Goal: Information Seeking & Learning: Learn about a topic

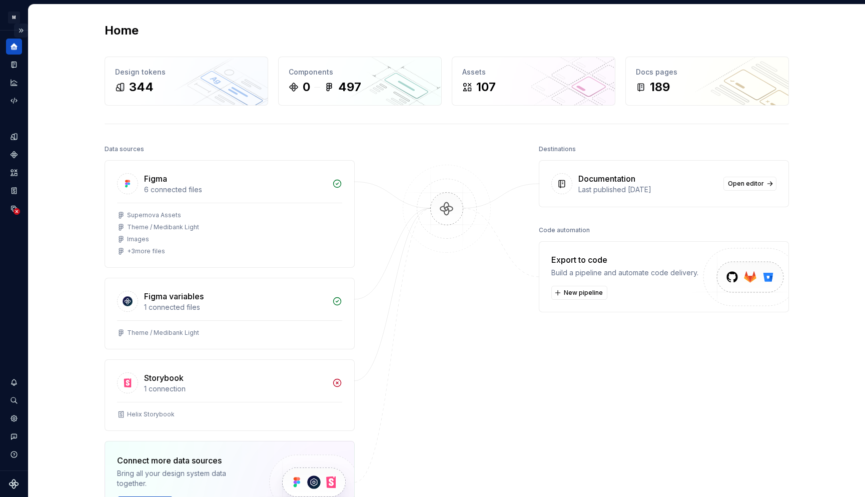
click at [21, 29] on button "Expand sidebar" at bounding box center [21, 31] width 14 height 14
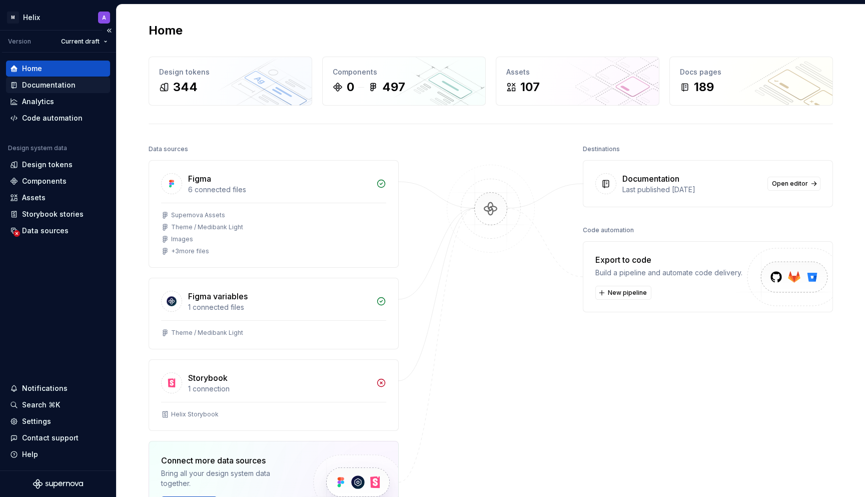
click at [45, 86] on div "Documentation" at bounding box center [49, 85] width 54 height 10
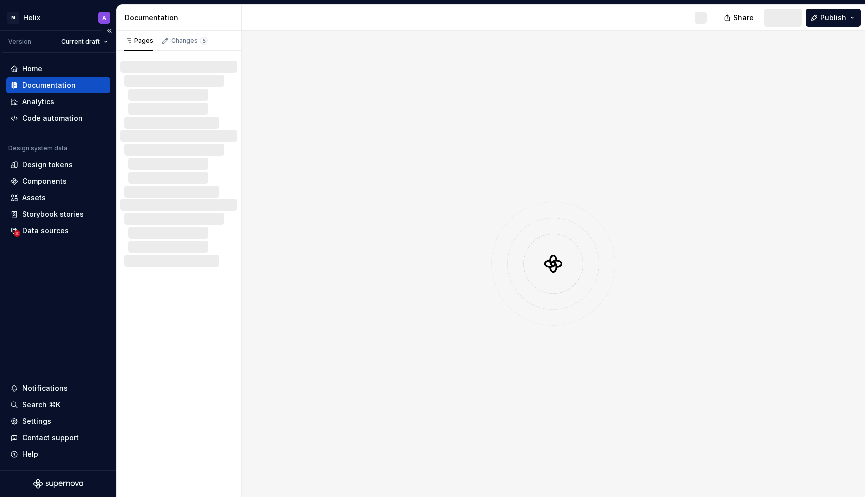
click at [32, 84] on div "Documentation" at bounding box center [49, 85] width 54 height 10
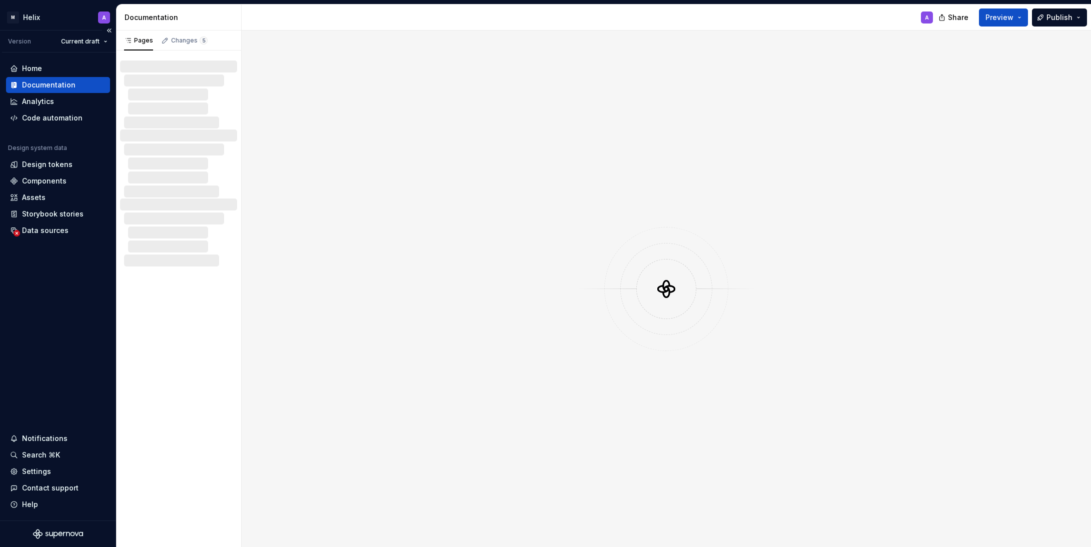
click at [55, 139] on div "Home Documentation Analytics Code automation Design system data Design tokens C…" at bounding box center [58, 150] width 104 height 178
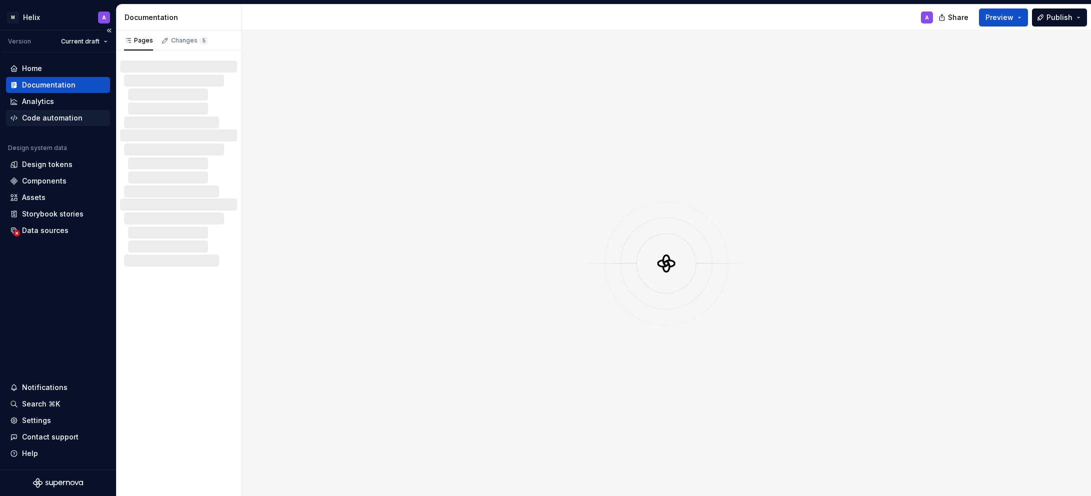
click at [48, 115] on div "Code automation" at bounding box center [52, 118] width 61 height 10
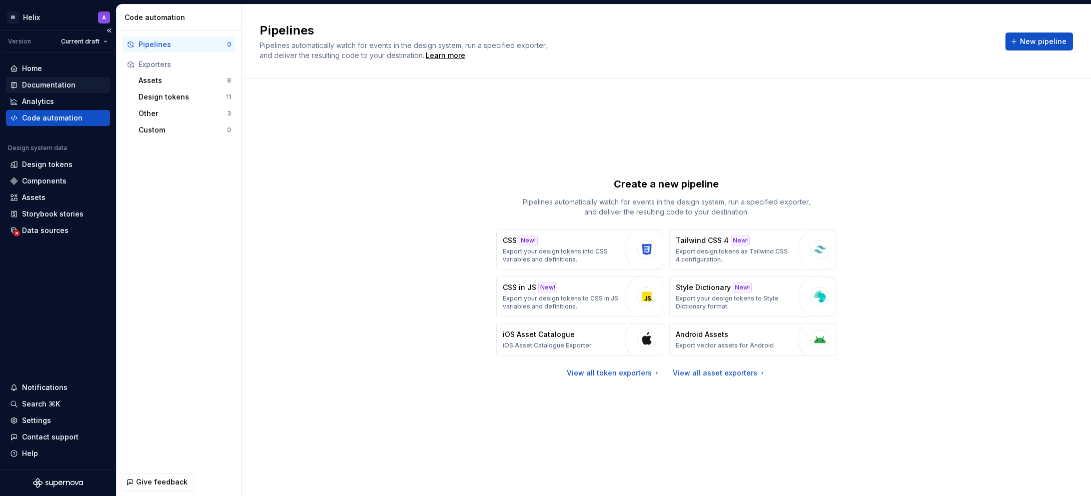
click at [40, 85] on div "Documentation" at bounding box center [49, 85] width 54 height 10
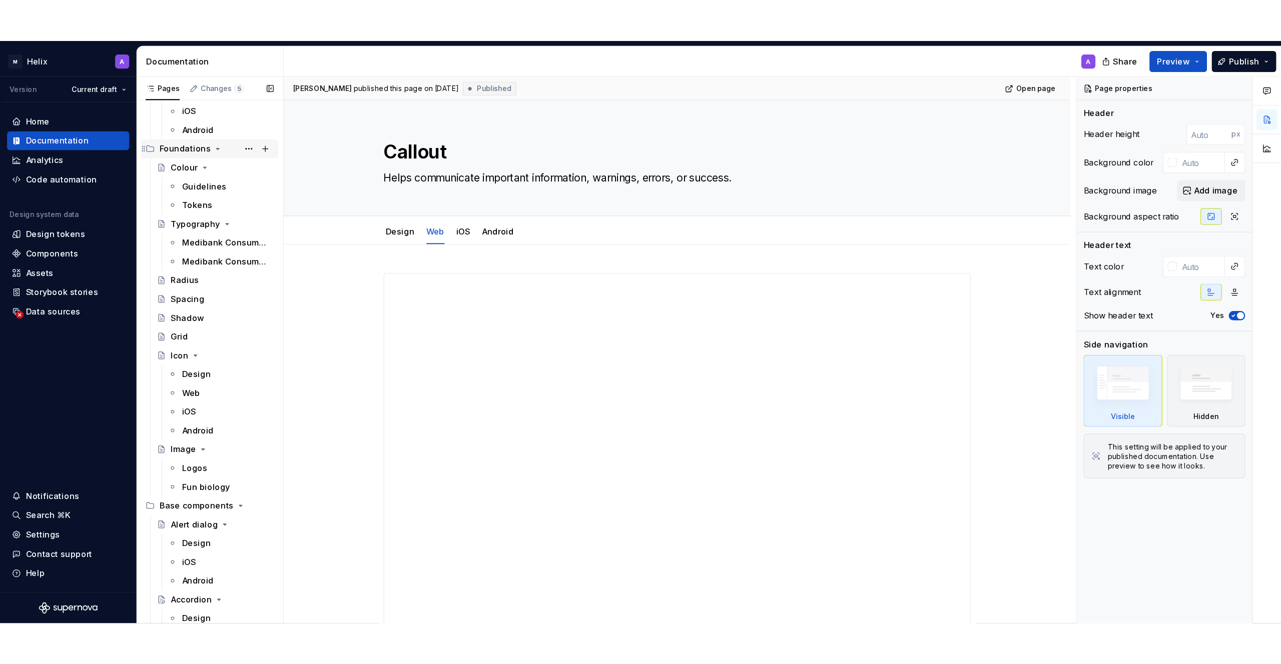
scroll to position [167, 0]
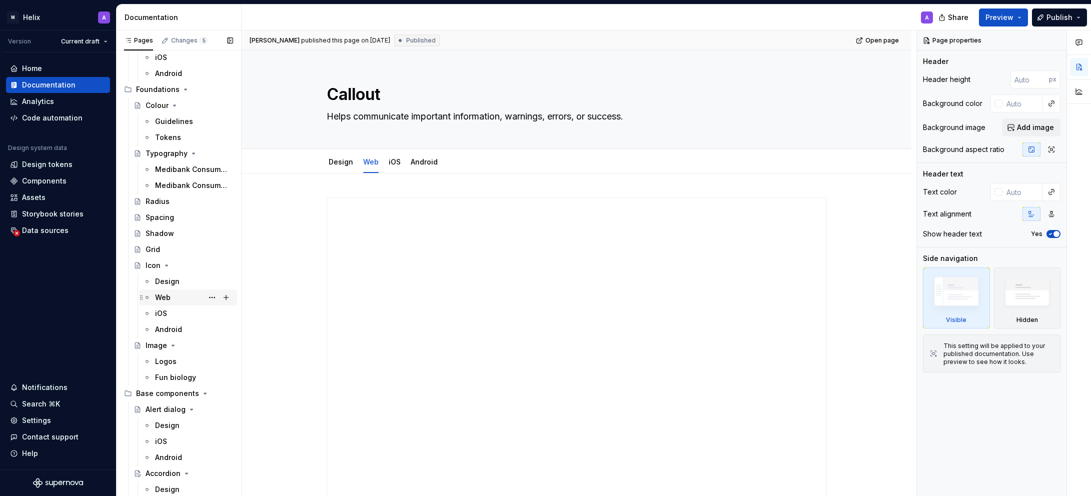
click at [176, 301] on div "Web" at bounding box center [194, 298] width 78 height 14
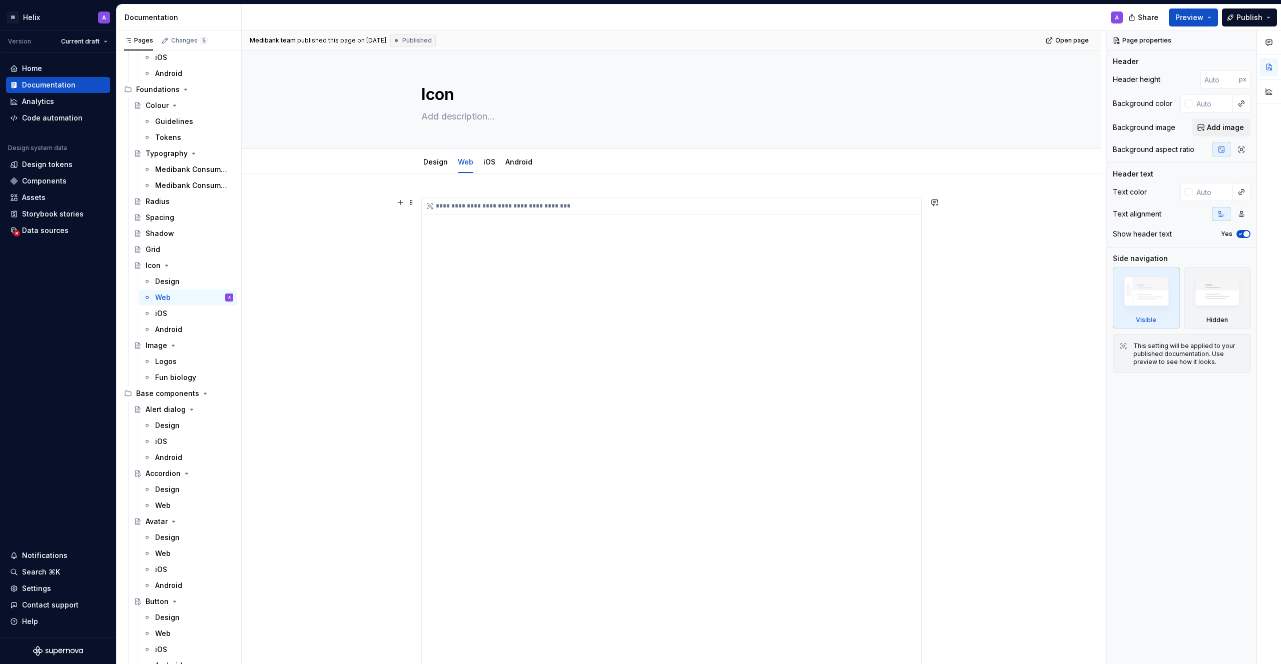
type textarea "*"
